Goal: Information Seeking & Learning: Learn about a topic

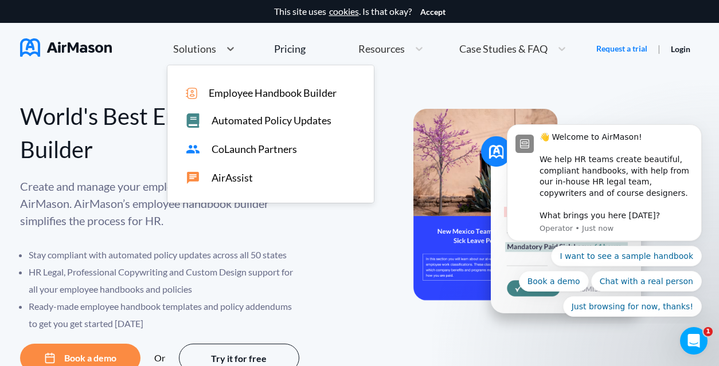
click at [206, 45] on span "Solutions" at bounding box center [194, 49] width 43 height 10
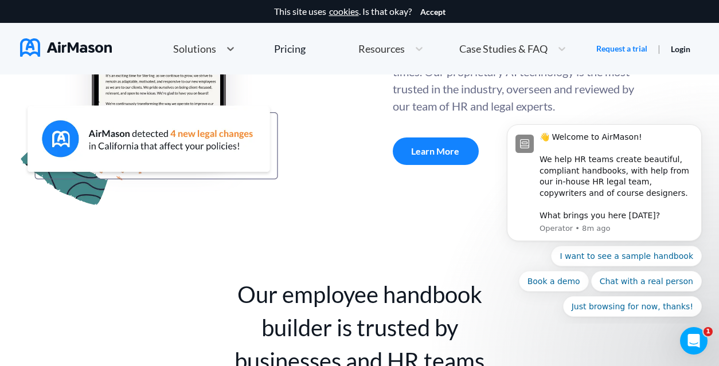
scroll to position [597, 0]
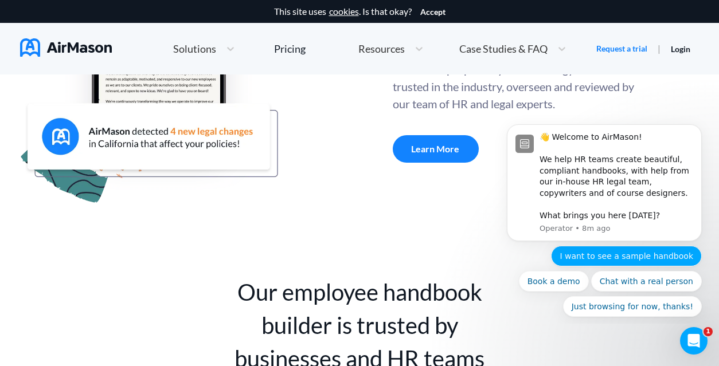
click at [623, 259] on button "I want to see a sample handbook" at bounding box center [626, 256] width 151 height 21
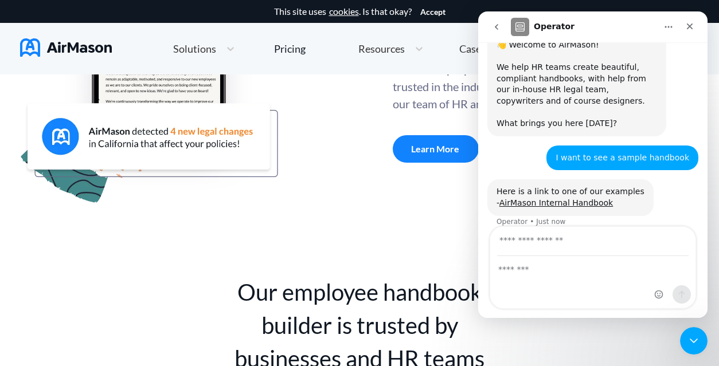
scroll to position [69, 0]
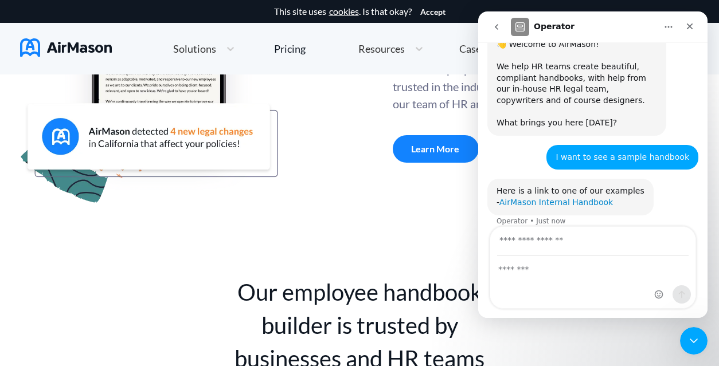
click at [540, 198] on link "AirMason Internal Handbook" at bounding box center [557, 202] width 114 height 9
click at [694, 28] on div "Close" at bounding box center [690, 26] width 21 height 21
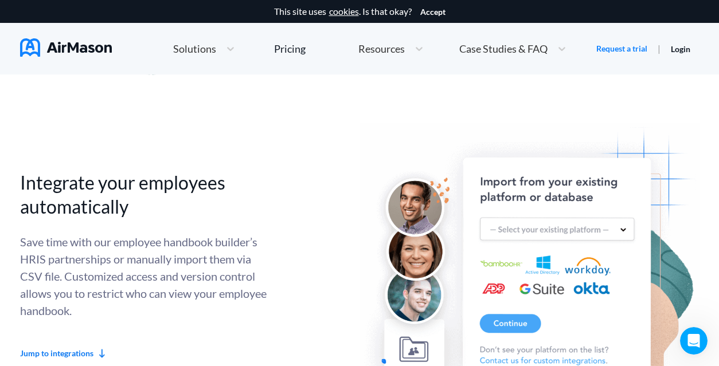
scroll to position [2842, 0]
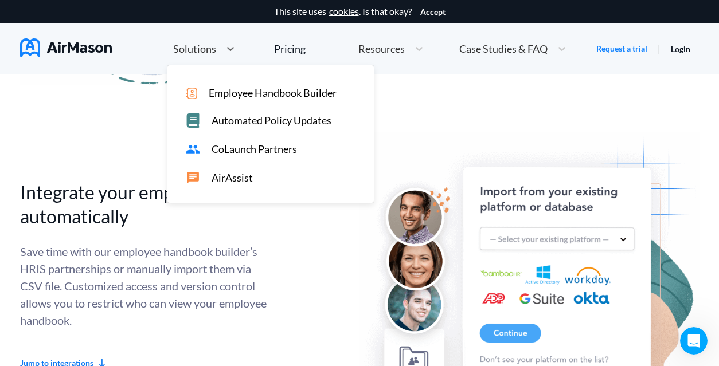
click at [204, 53] on span "Solutions" at bounding box center [194, 49] width 43 height 10
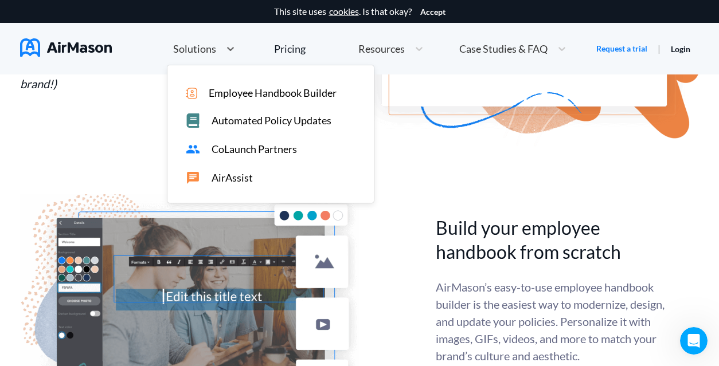
click at [226, 175] on span "AirAssist" at bounding box center [232, 178] width 41 height 12
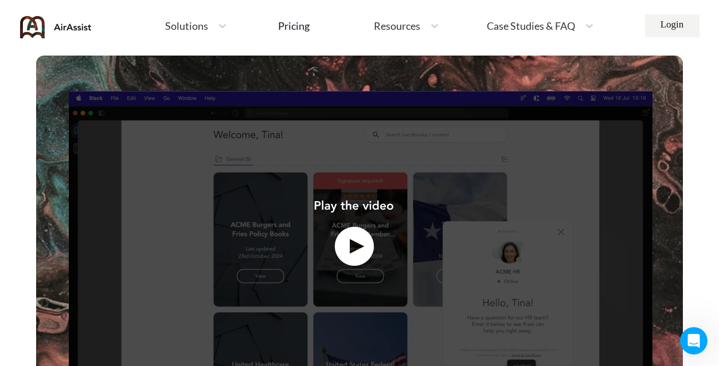
scroll to position [364, 0]
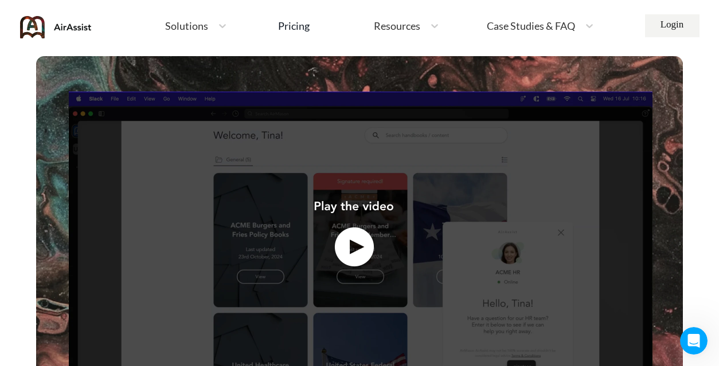
click at [344, 241] on img at bounding box center [359, 242] width 647 height 373
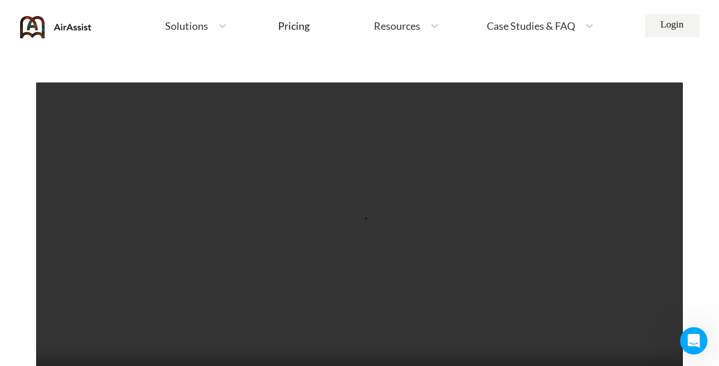
scroll to position [336, 0]
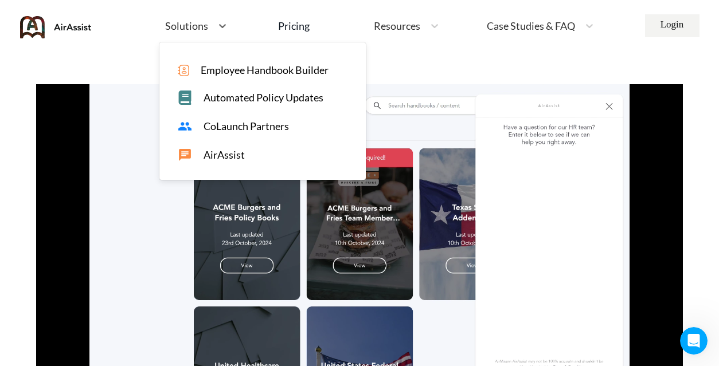
click at [200, 22] on span "Solutions" at bounding box center [186, 26] width 43 height 10
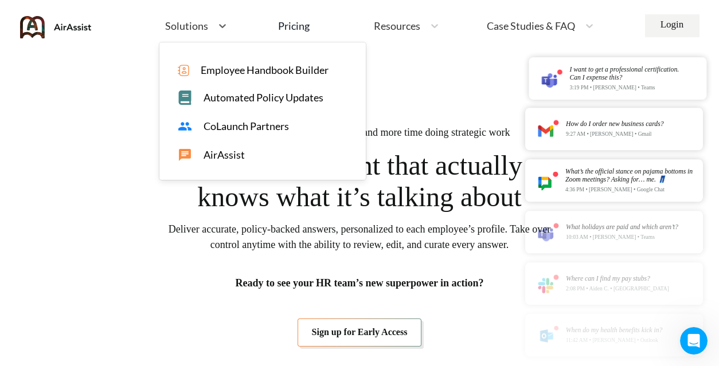
click at [229, 123] on span "CoLaunch Partners" at bounding box center [246, 126] width 85 height 12
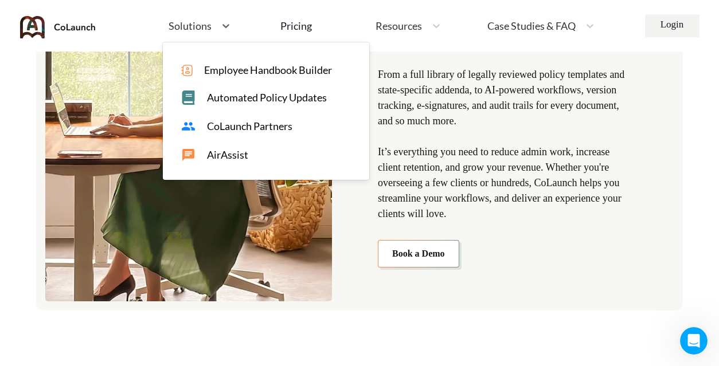
scroll to position [1023, 0]
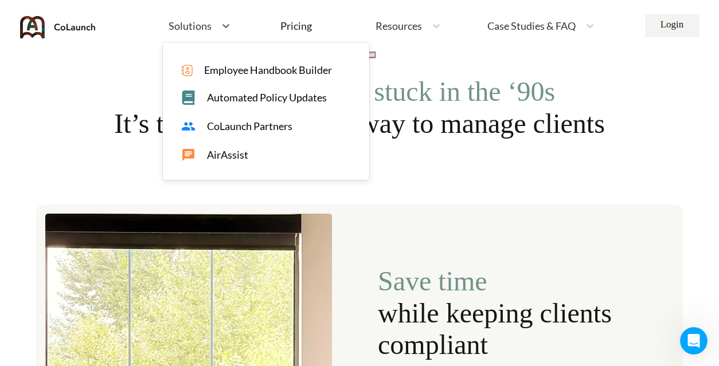
click at [210, 35] on div "Solutions" at bounding box center [199, 26] width 73 height 25
click at [241, 101] on span "Automated Policy Updates" at bounding box center [267, 98] width 120 height 12
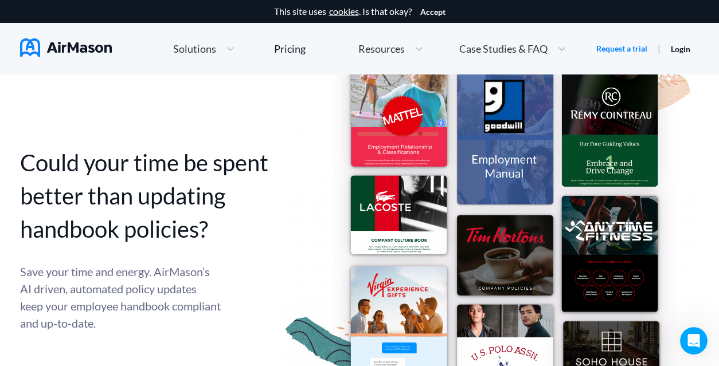
scroll to position [550, 0]
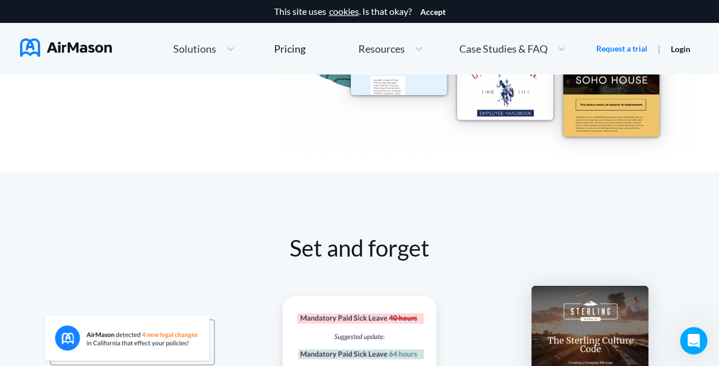
click at [209, 45] on span "Solutions" at bounding box center [194, 49] width 43 height 10
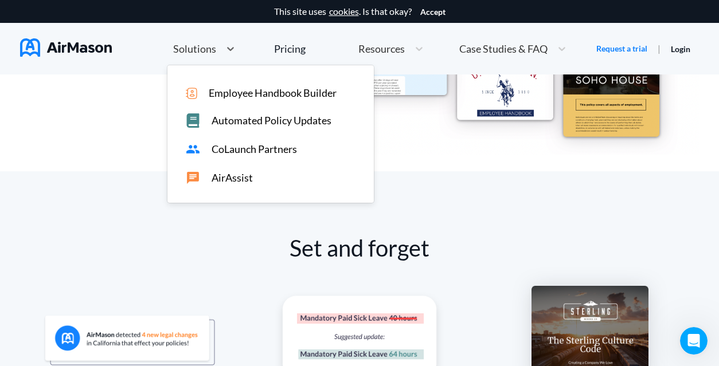
scroll to position [489, 0]
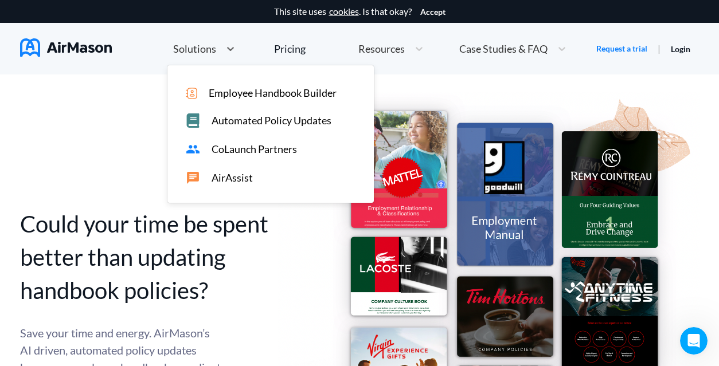
click at [227, 181] on span "AirAssist" at bounding box center [232, 178] width 41 height 12
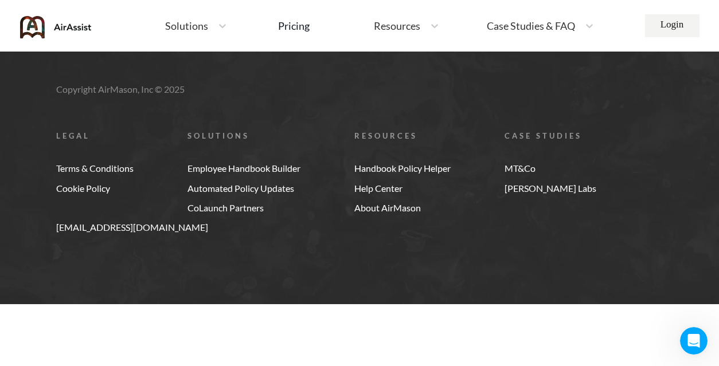
scroll to position [4484, 0]
